Goal: Information Seeking & Learning: Compare options

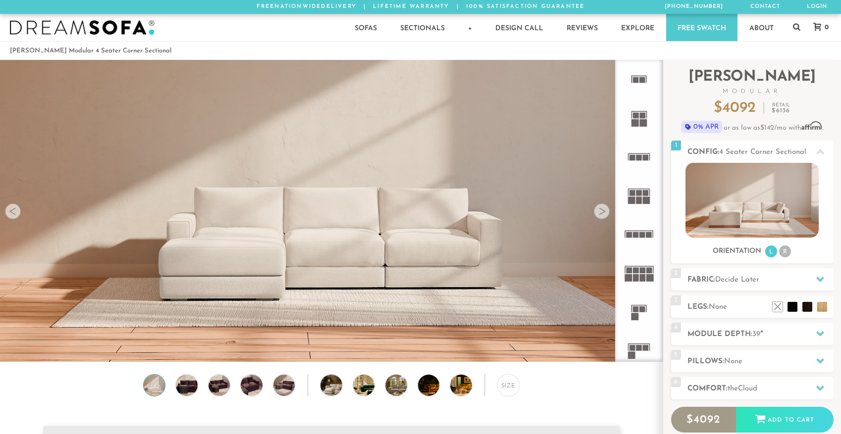
scroll to position [11263, 841]
click at [645, 350] on rect at bounding box center [646, 348] width 6 height 6
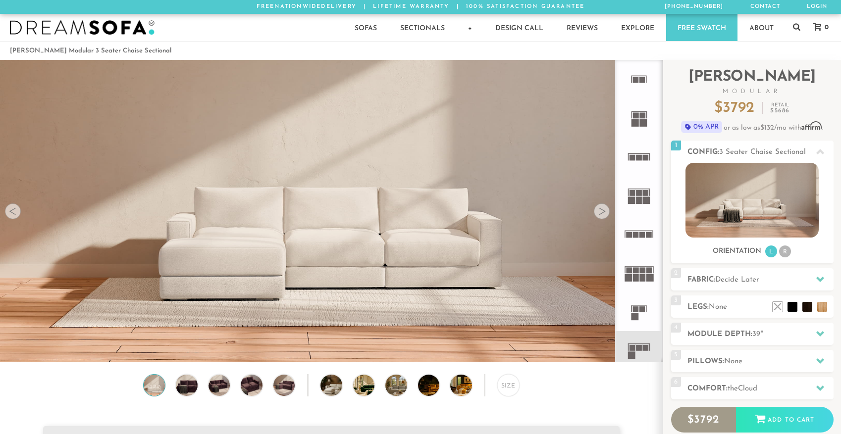
click at [644, 341] on icon at bounding box center [639, 350] width 39 height 39
click at [604, 208] on div at bounding box center [602, 212] width 16 height 16
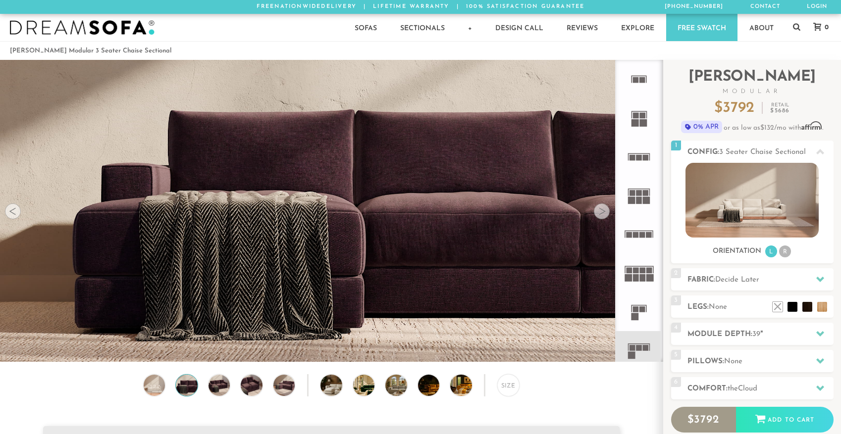
click at [604, 208] on div at bounding box center [602, 212] width 16 height 16
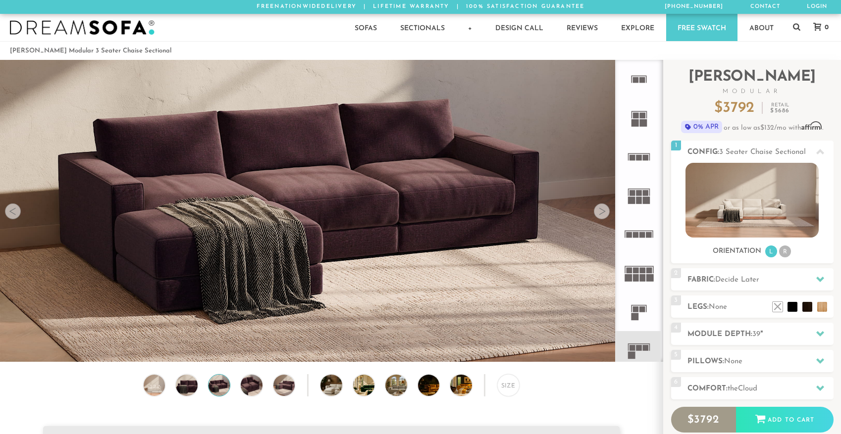
click at [604, 208] on div at bounding box center [602, 212] width 16 height 16
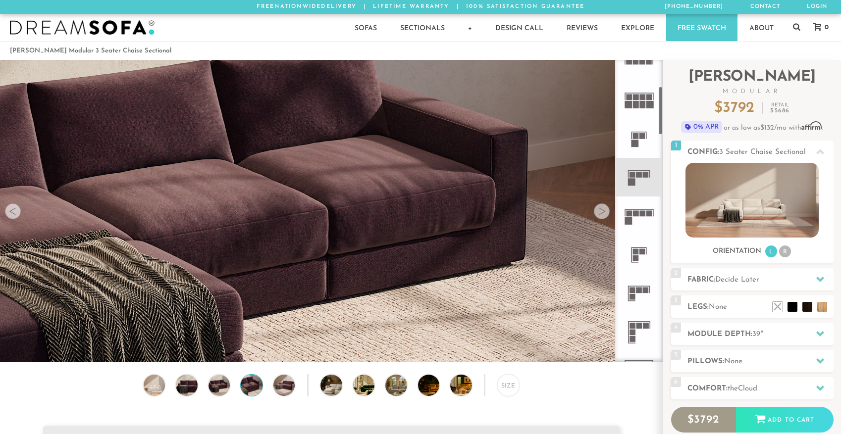
scroll to position [177, 0]
click at [639, 280] on icon at bounding box center [639, 290] width 39 height 39
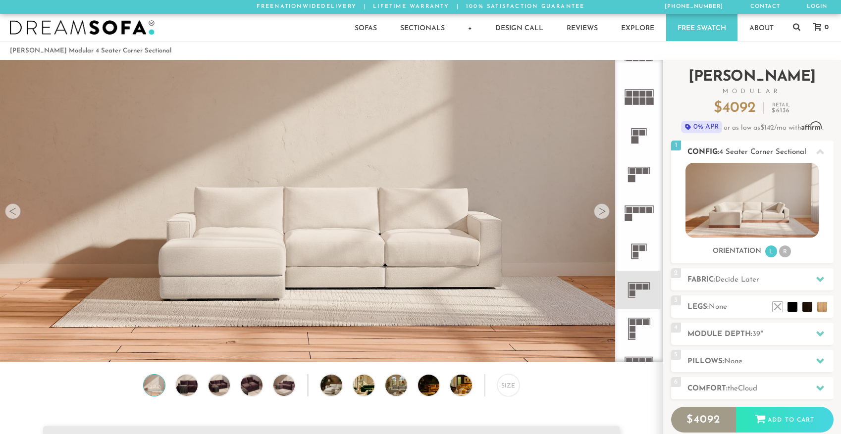
click at [783, 195] on img at bounding box center [752, 200] width 133 height 75
click at [787, 252] on li "R" at bounding box center [785, 252] width 12 height 12
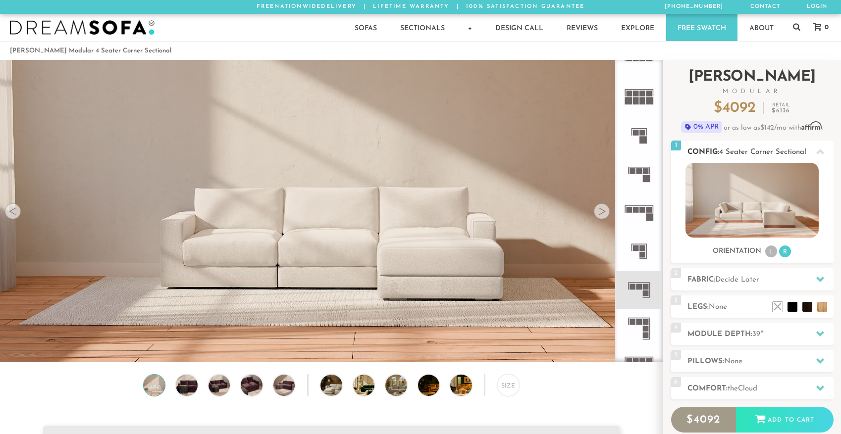
click at [766, 252] on li "L" at bounding box center [771, 252] width 12 height 12
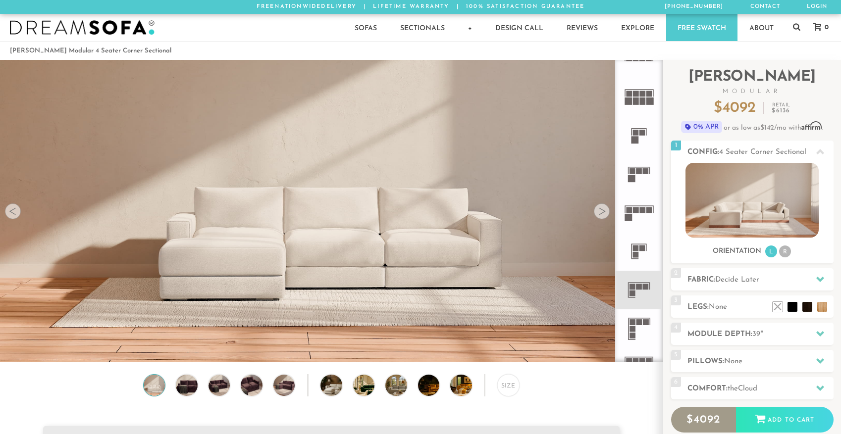
click at [604, 213] on div at bounding box center [602, 212] width 16 height 16
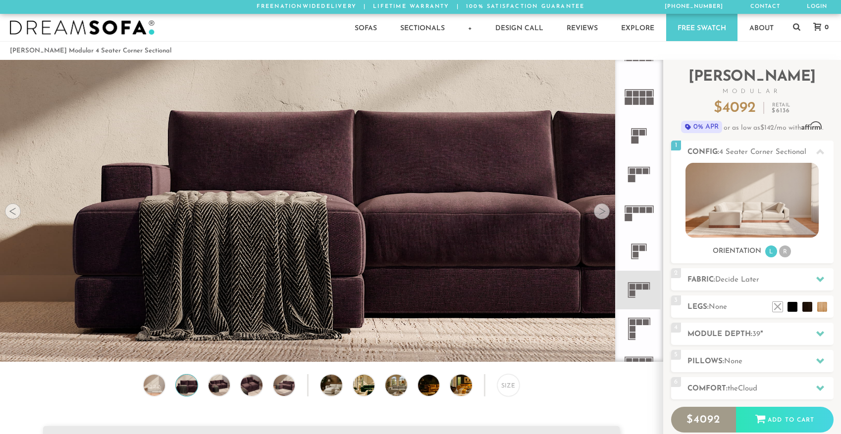
click at [604, 213] on div at bounding box center [602, 212] width 16 height 16
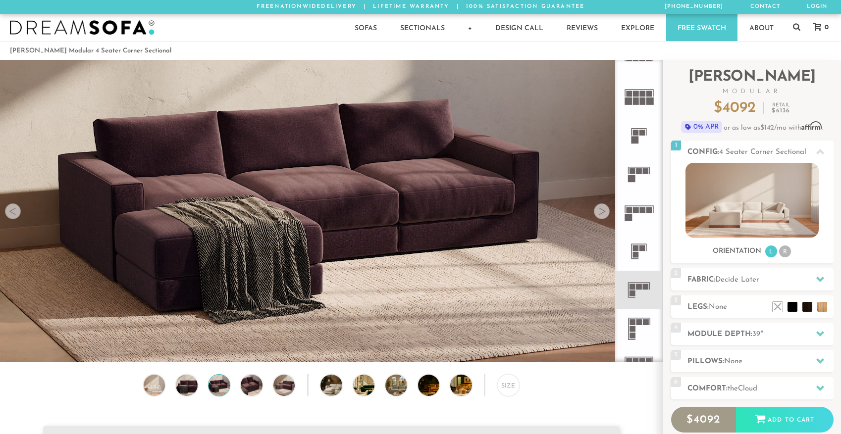
click at [604, 213] on div at bounding box center [602, 212] width 16 height 16
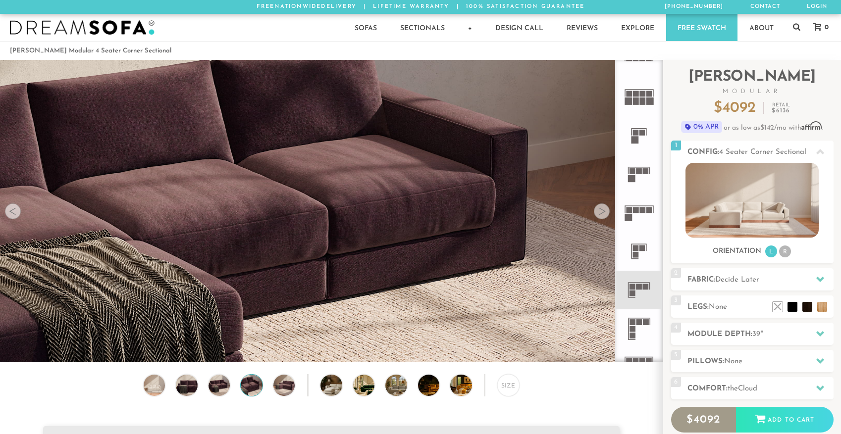
click at [604, 213] on div at bounding box center [602, 212] width 16 height 16
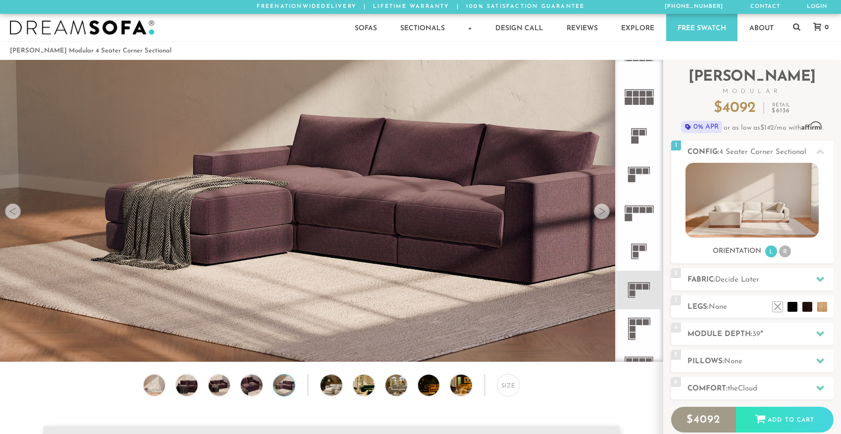
click at [604, 213] on div at bounding box center [602, 212] width 16 height 16
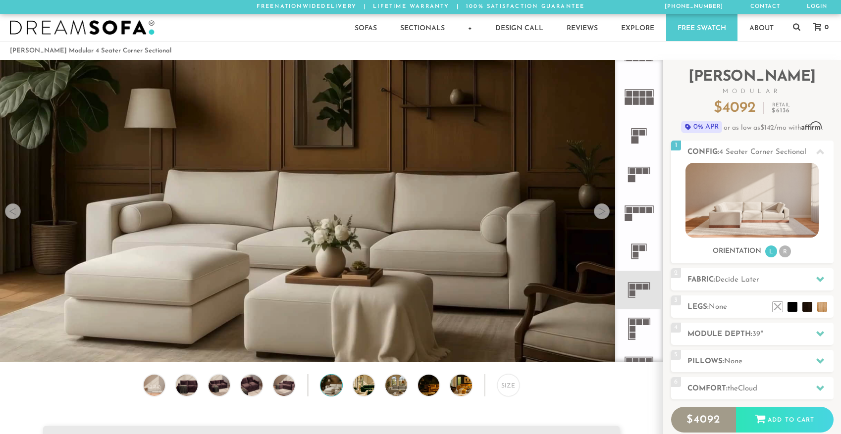
click at [604, 213] on div at bounding box center [602, 212] width 16 height 16
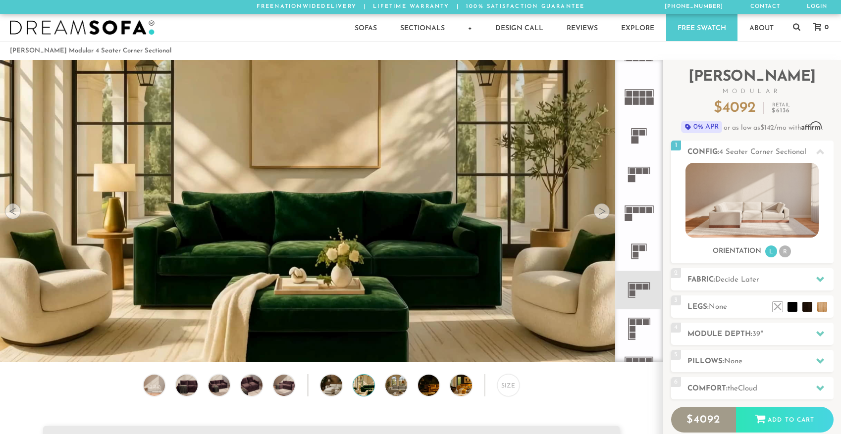
click at [604, 213] on div at bounding box center [602, 212] width 16 height 16
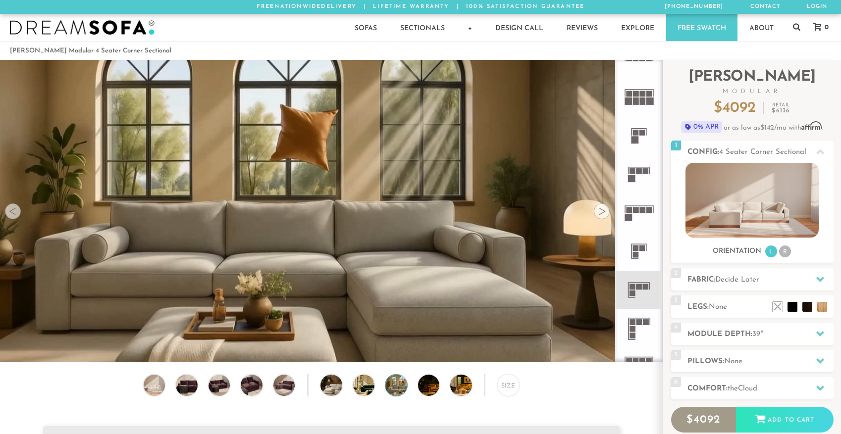
click at [604, 213] on div at bounding box center [602, 212] width 16 height 16
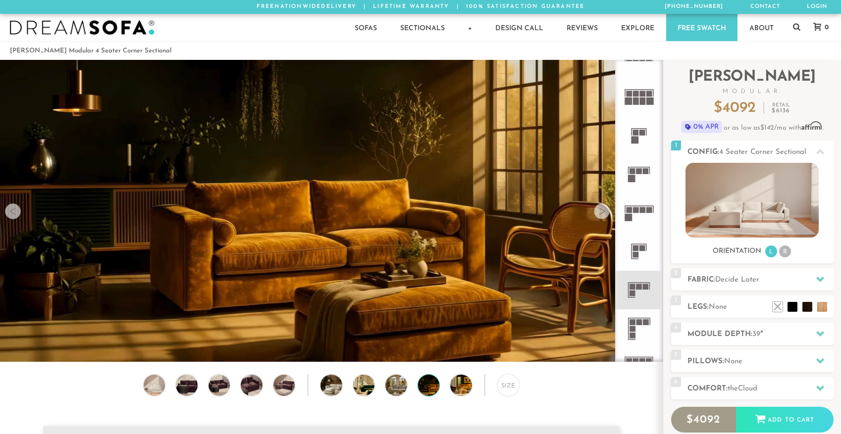
click at [604, 213] on div at bounding box center [602, 212] width 16 height 16
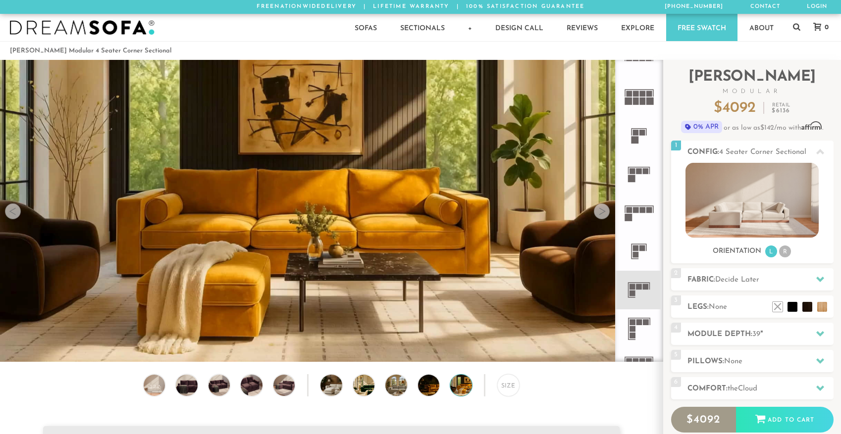
click at [604, 213] on div at bounding box center [602, 212] width 16 height 16
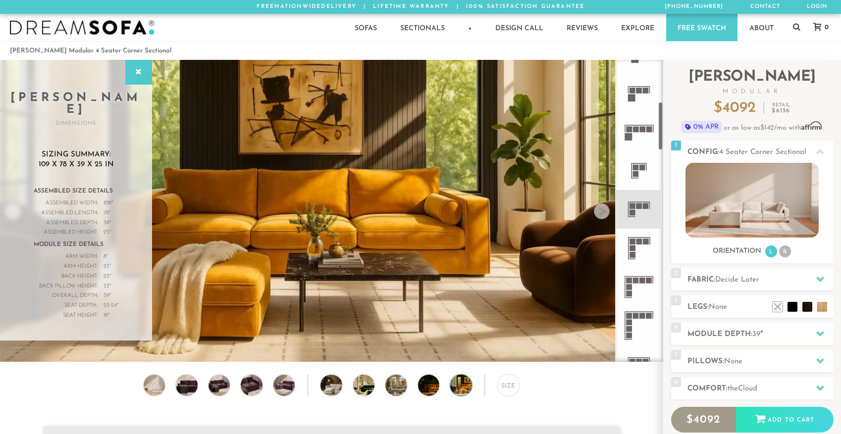
scroll to position [258, 0]
click at [635, 253] on rect at bounding box center [633, 255] width 6 height 6
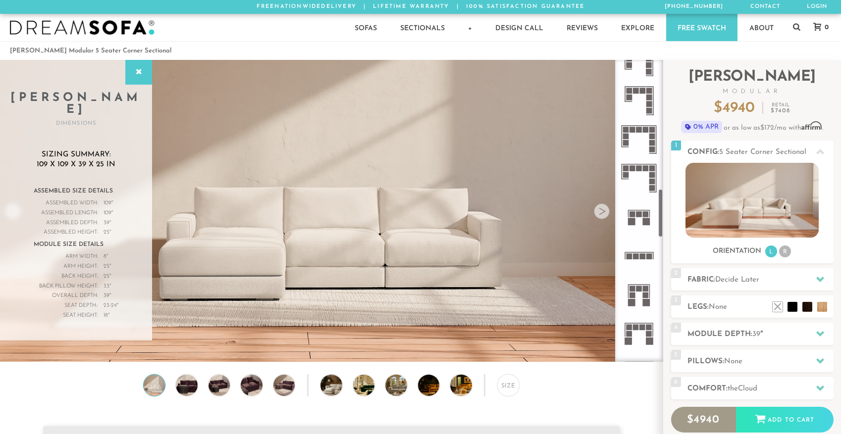
scroll to position [796, 0]
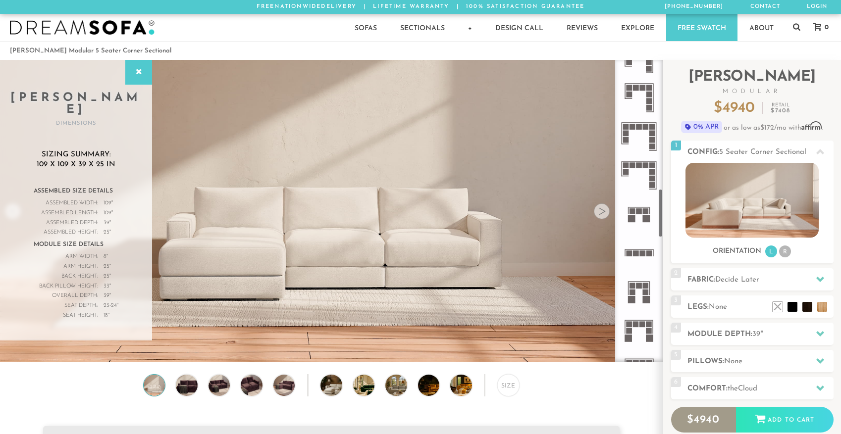
click at [640, 216] on icon at bounding box center [639, 214] width 39 height 39
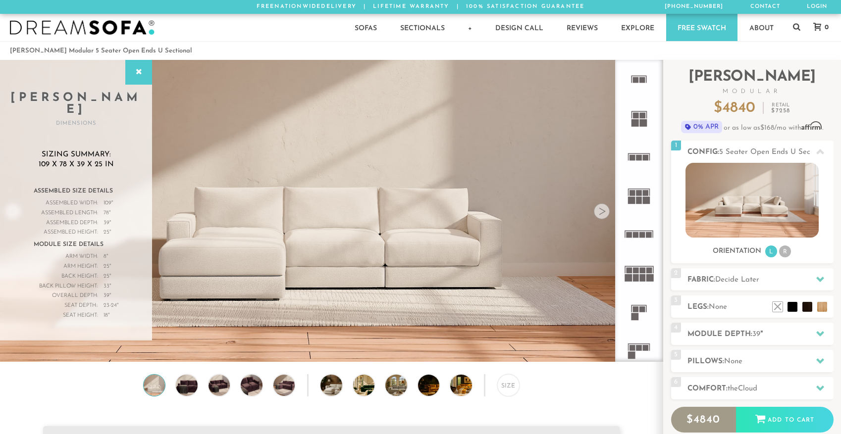
click at [639, 231] on rect at bounding box center [639, 231] width 29 height 1
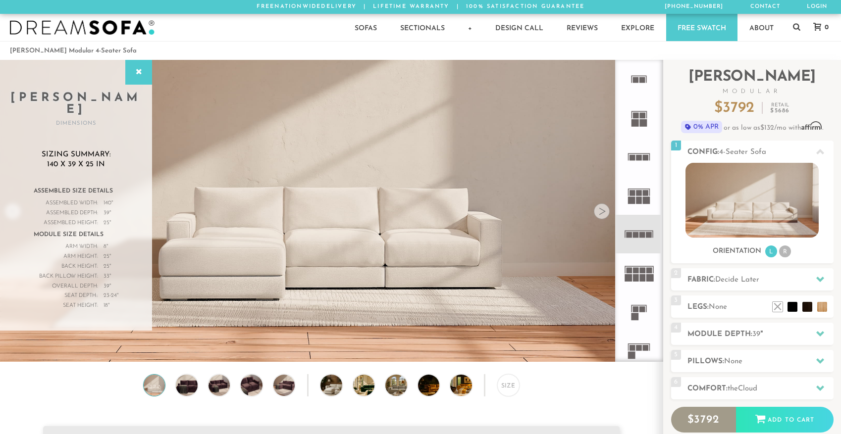
scroll to position [23, 0]
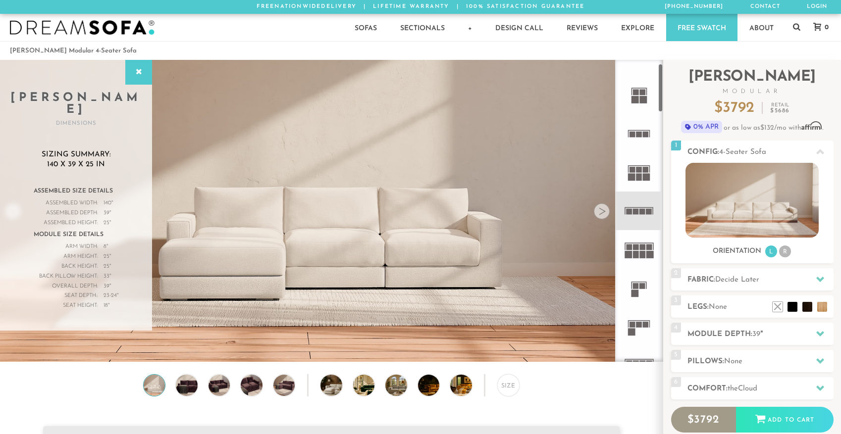
click at [647, 251] on rect at bounding box center [650, 254] width 7 height 7
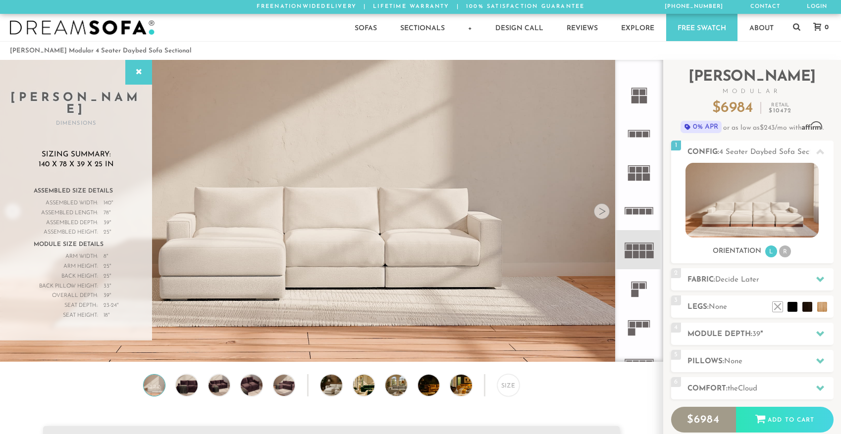
click at [641, 298] on icon at bounding box center [639, 289] width 39 height 39
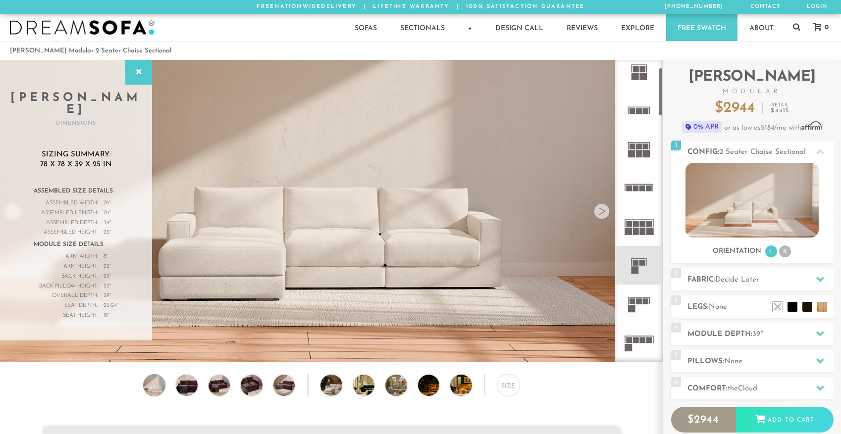
scroll to position [47, 0]
click at [641, 298] on icon at bounding box center [639, 303] width 39 height 39
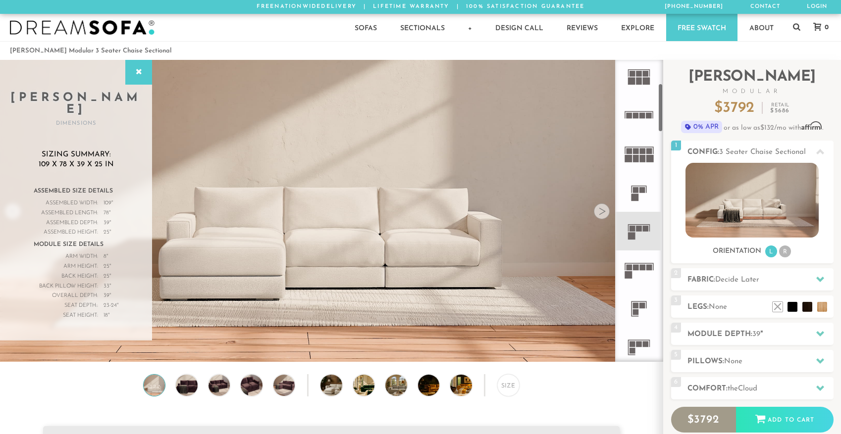
scroll to position [161, 0]
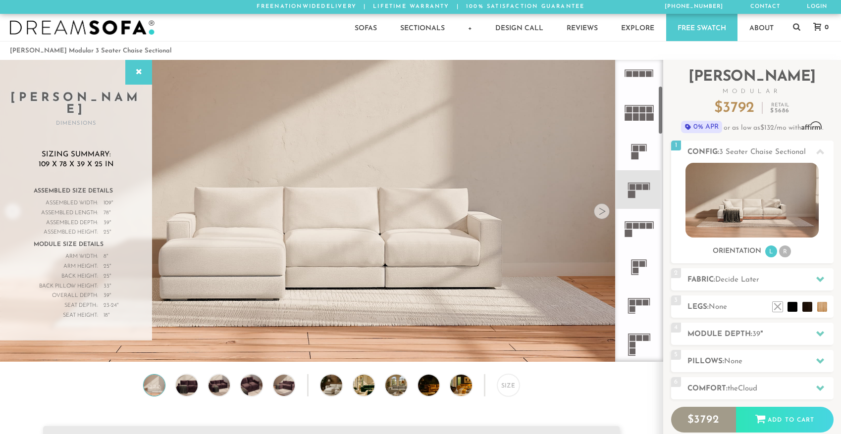
click at [638, 233] on icon at bounding box center [639, 228] width 39 height 39
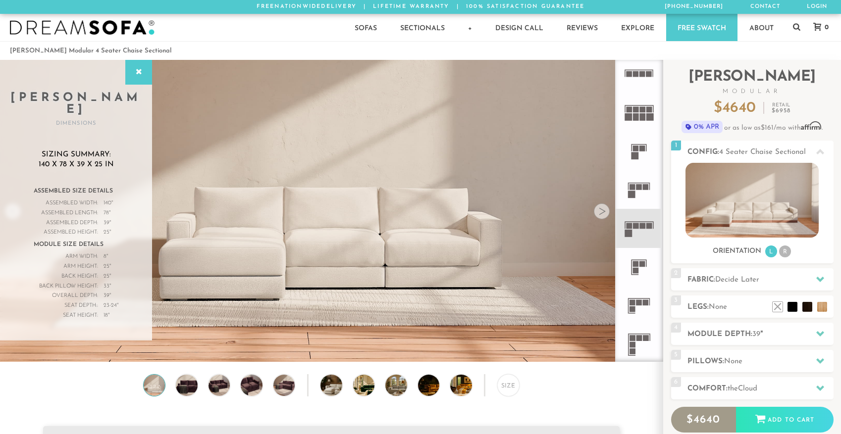
click at [634, 194] on rect at bounding box center [631, 194] width 7 height 7
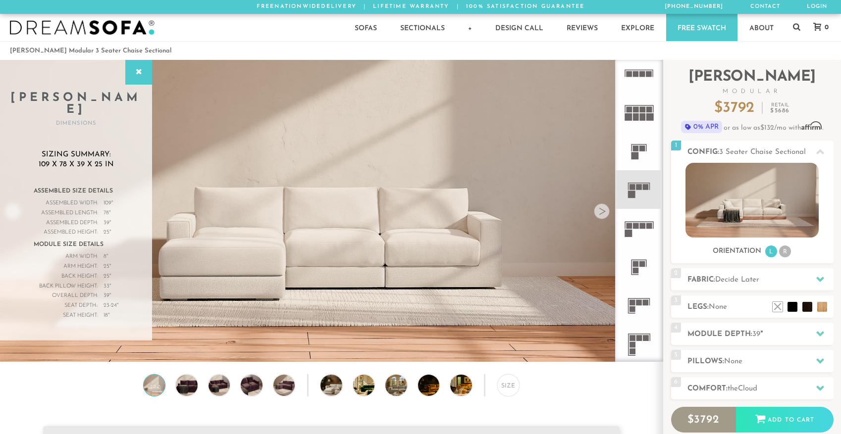
click at [640, 297] on icon at bounding box center [639, 306] width 39 height 39
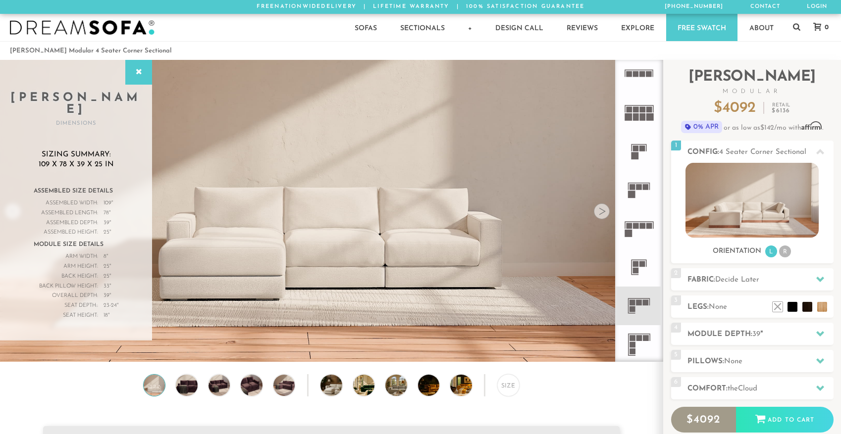
click at [640, 351] on icon at bounding box center [639, 344] width 39 height 39
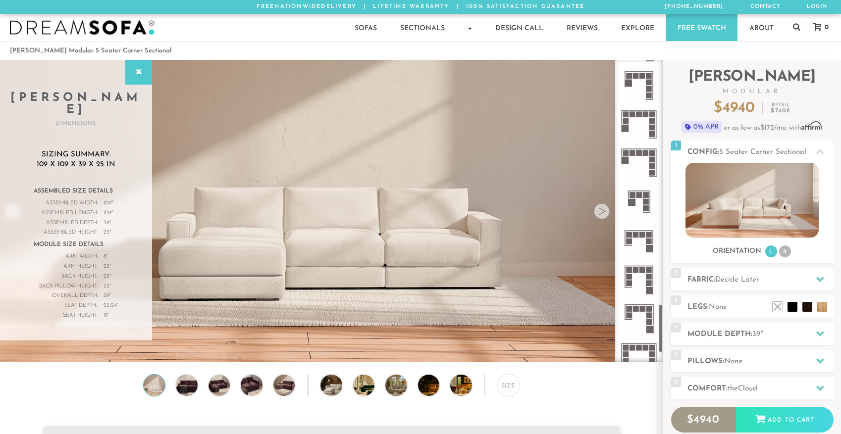
scroll to position [1560, 0]
